Goal: Navigation & Orientation: Find specific page/section

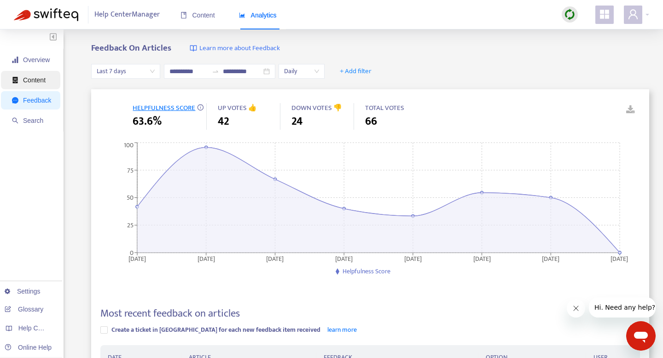
click at [40, 77] on span "Content" at bounding box center [34, 79] width 23 height 7
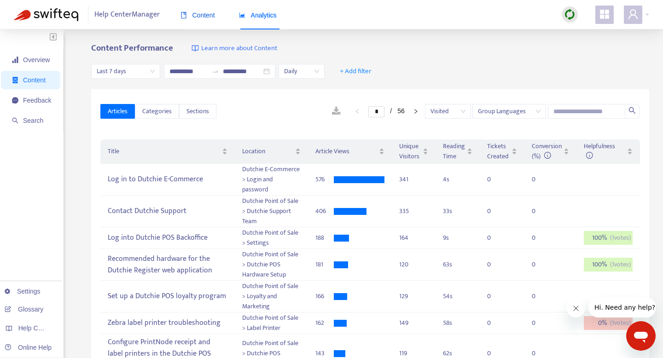
click at [213, 14] on span "Content" at bounding box center [197, 15] width 35 height 7
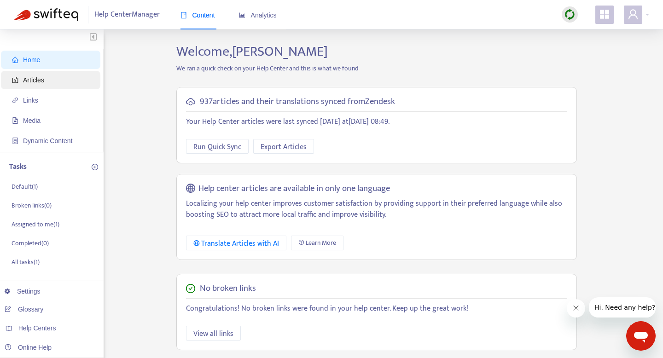
click at [41, 84] on span "Articles" at bounding box center [52, 80] width 81 height 18
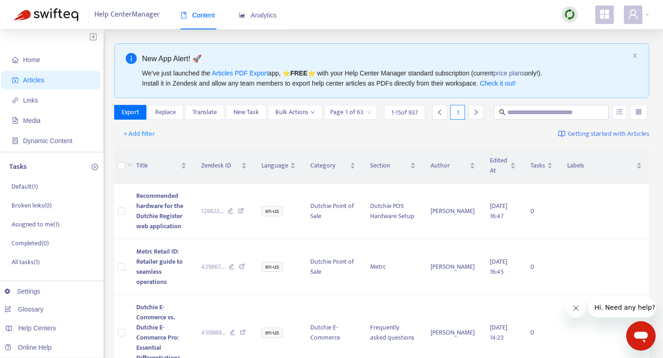
click at [56, 18] on img at bounding box center [46, 14] width 64 height 13
